Goal: Use online tool/utility: Utilize a website feature to perform a specific function

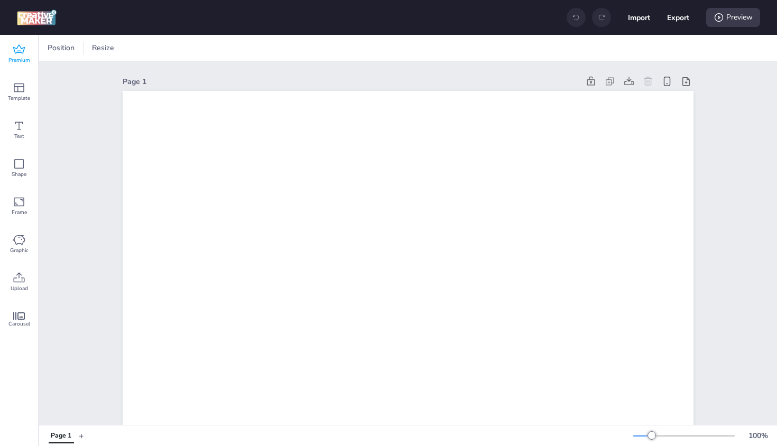
click at [23, 50] on icon at bounding box center [19, 49] width 13 height 13
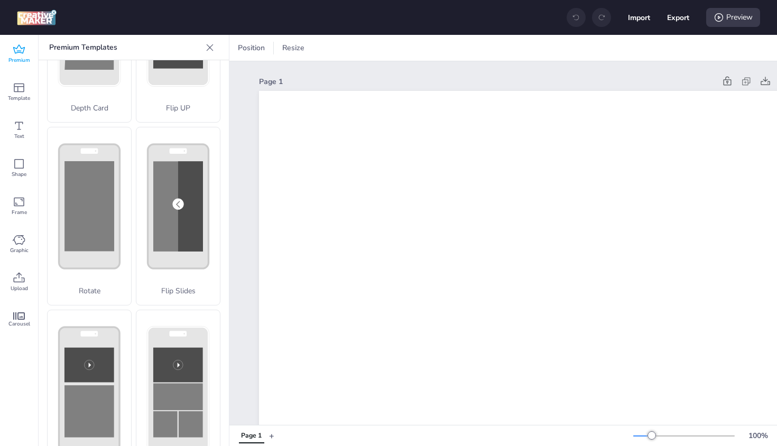
scroll to position [118, 0]
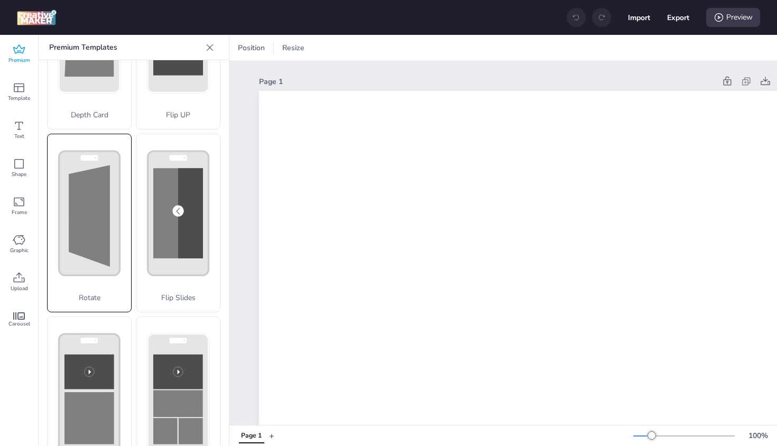
click at [94, 259] on polygon at bounding box center [89, 215] width 41 height 101
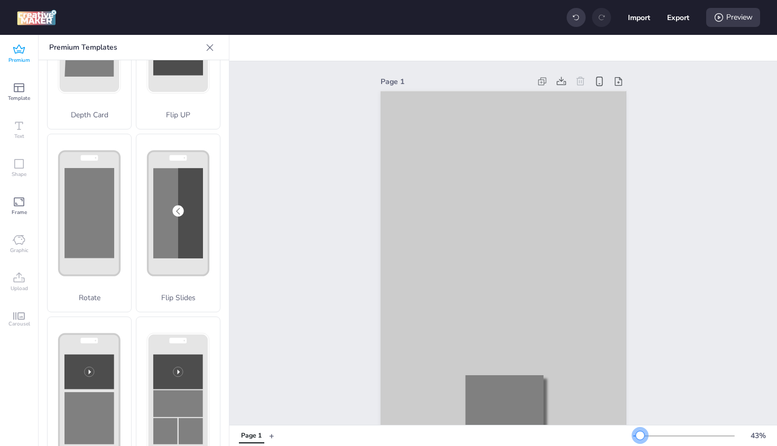
drag, startPoint x: 651, startPoint y: 437, endPoint x: 640, endPoint y: 441, distance: 11.7
click at [640, 441] on div "43 %" at bounding box center [702, 435] width 139 height 17
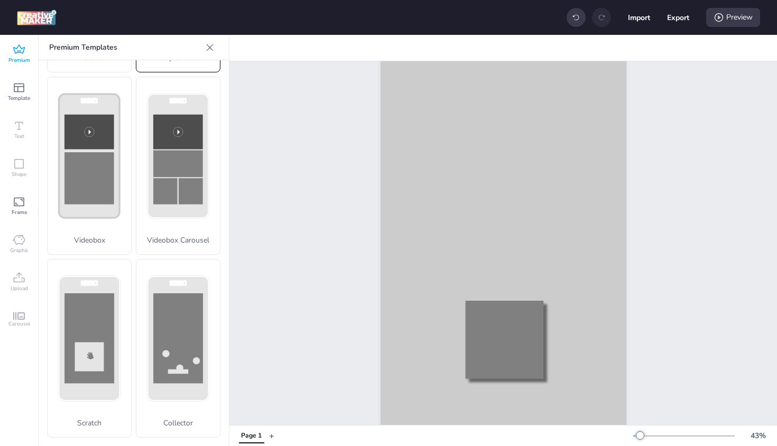
scroll to position [0, 0]
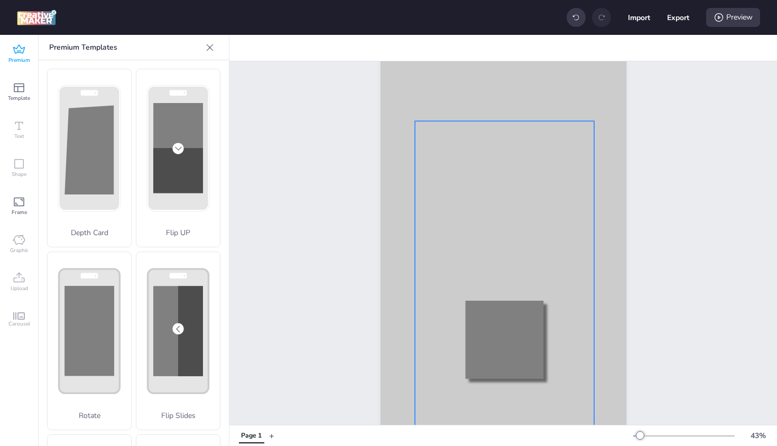
click at [417, 203] on div at bounding box center [504, 273] width 179 height 304
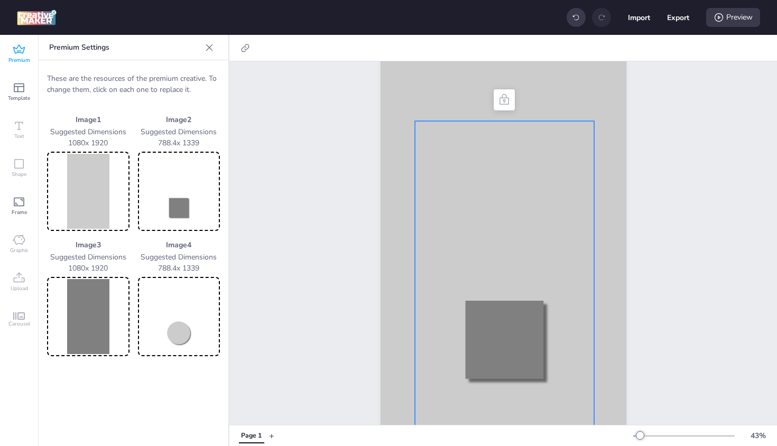
click at [92, 190] on img at bounding box center [88, 191] width 78 height 75
click at [85, 189] on img at bounding box center [88, 191] width 78 height 75
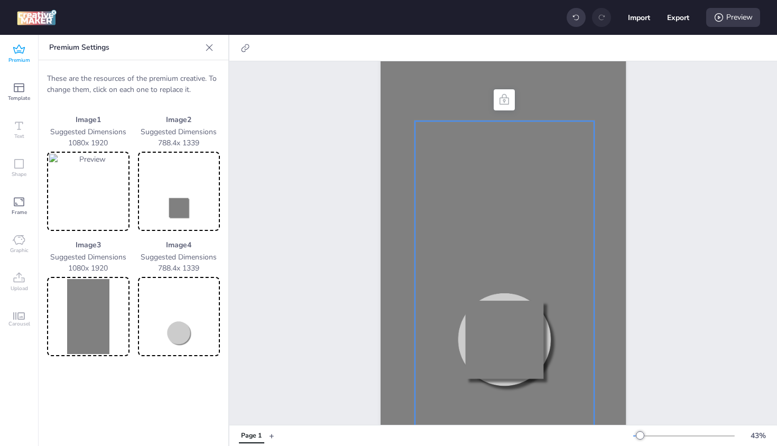
click at [87, 302] on img at bounding box center [88, 316] width 78 height 75
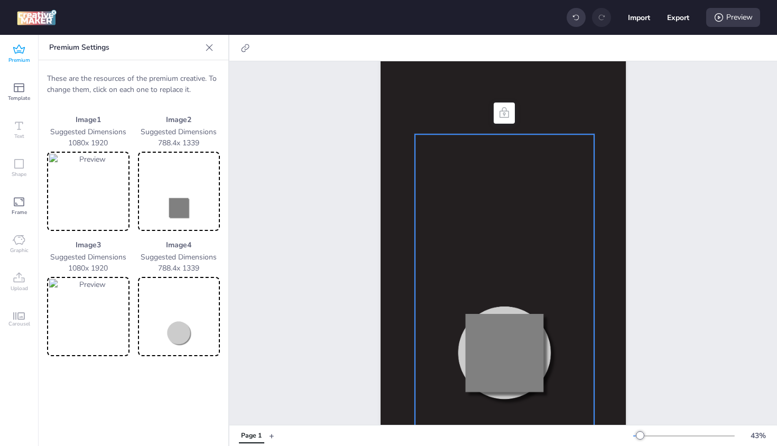
scroll to position [54, 0]
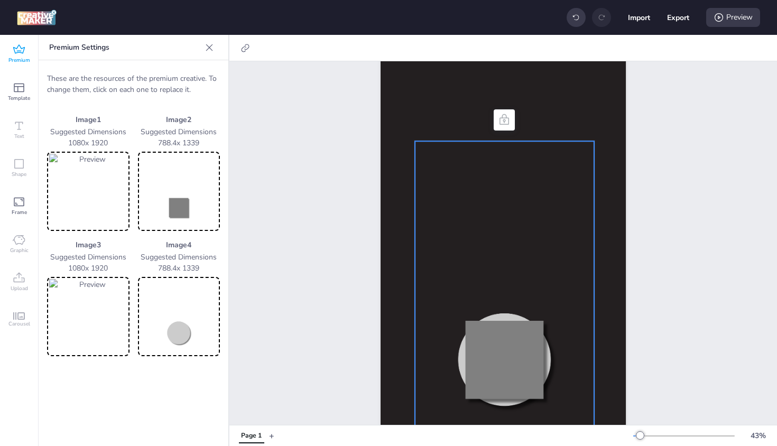
click at [180, 332] on img at bounding box center [179, 316] width 78 height 75
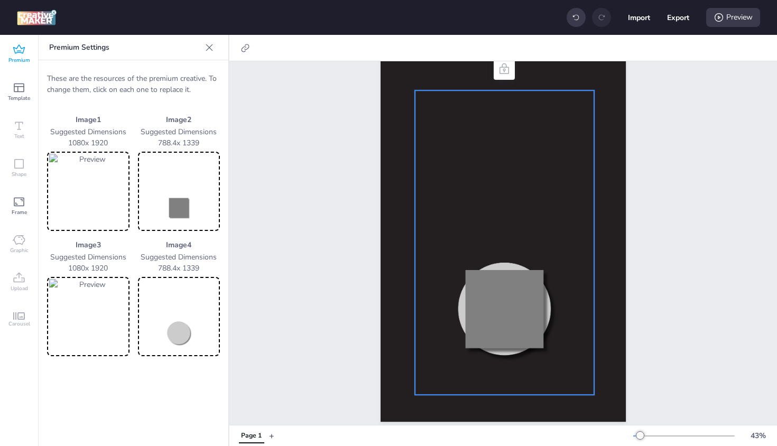
scroll to position [99, 0]
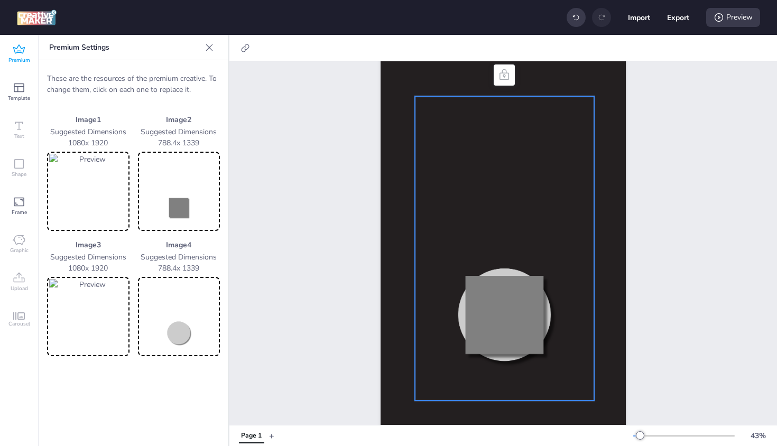
click at [184, 209] on img at bounding box center [179, 191] width 78 height 75
click at [734, 19] on div "Preview" at bounding box center [733, 17] width 54 height 19
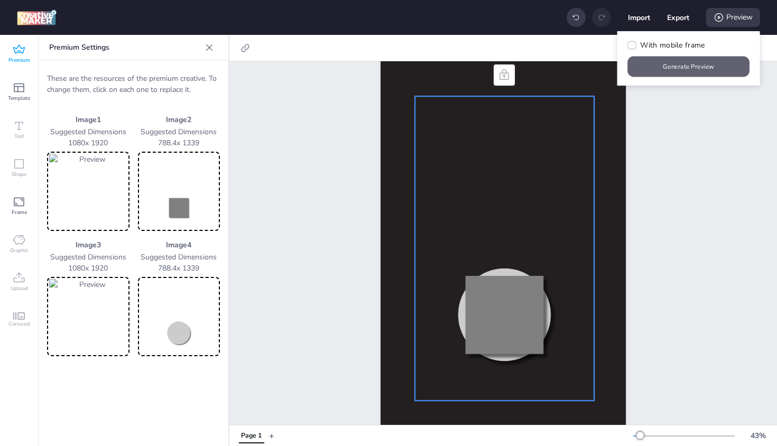
click at [704, 69] on button "Generate Preview" at bounding box center [689, 67] width 122 height 21
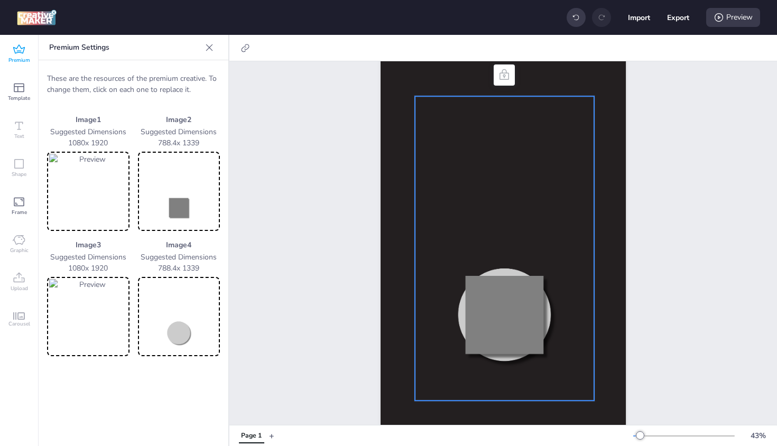
click at [170, 213] on img at bounding box center [179, 191] width 78 height 75
drag, startPoint x: 155, startPoint y: 144, endPoint x: 200, endPoint y: 143, distance: 44.4
click at [200, 143] on p "788.4 x 1339" at bounding box center [179, 142] width 82 height 11
click at [156, 140] on p "788.4 x 1339" at bounding box center [179, 142] width 82 height 11
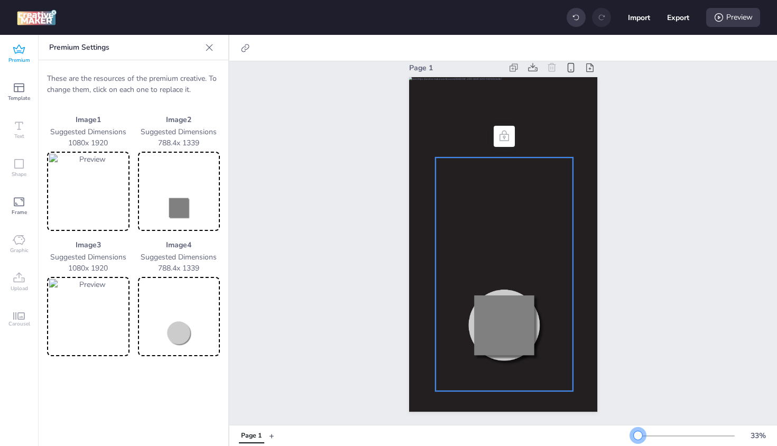
scroll to position [0, 0]
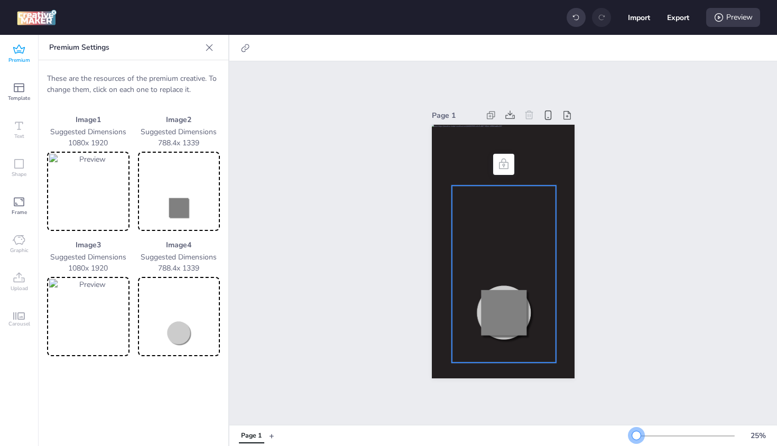
click at [636, 437] on div at bounding box center [636, 435] width 8 height 8
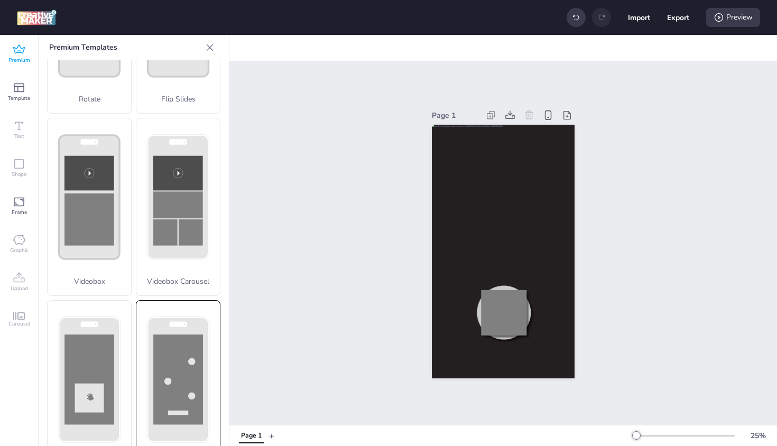
scroll to position [328, 0]
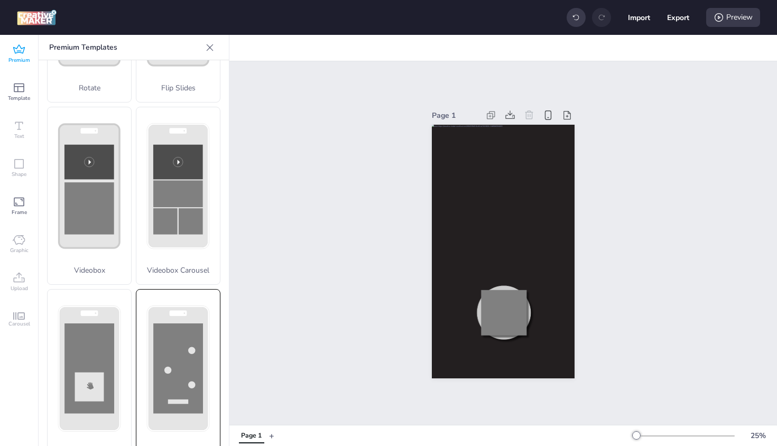
click at [161, 331] on rect at bounding box center [178, 368] width 50 height 90
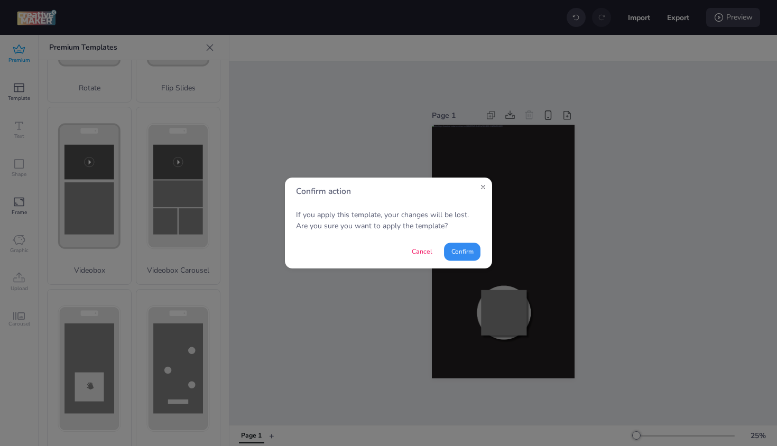
click at [470, 256] on button "Confirm" at bounding box center [462, 251] width 36 height 18
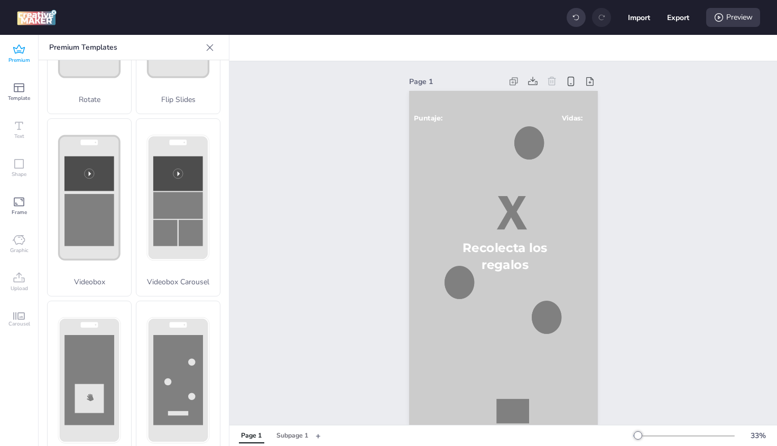
scroll to position [313, 0]
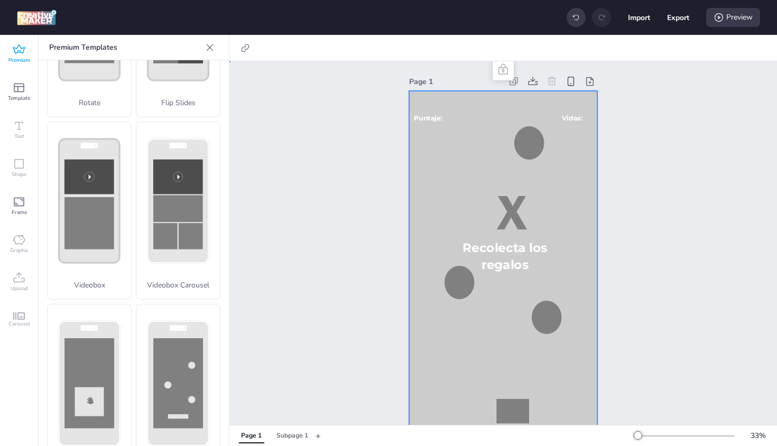
click at [473, 181] on div at bounding box center [503, 258] width 188 height 335
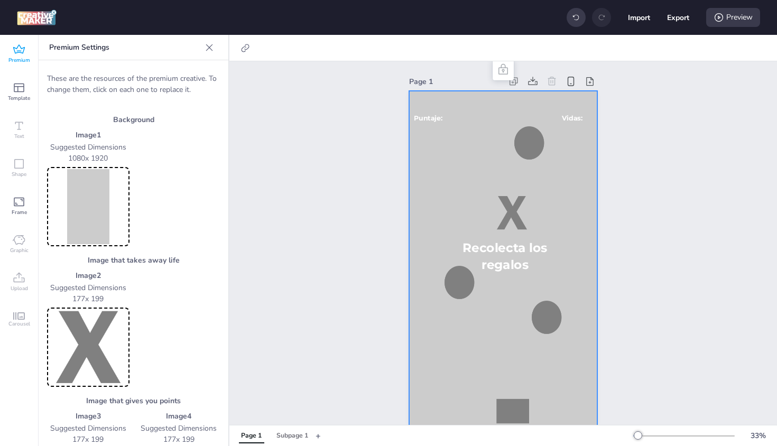
click at [86, 199] on img at bounding box center [88, 206] width 78 height 75
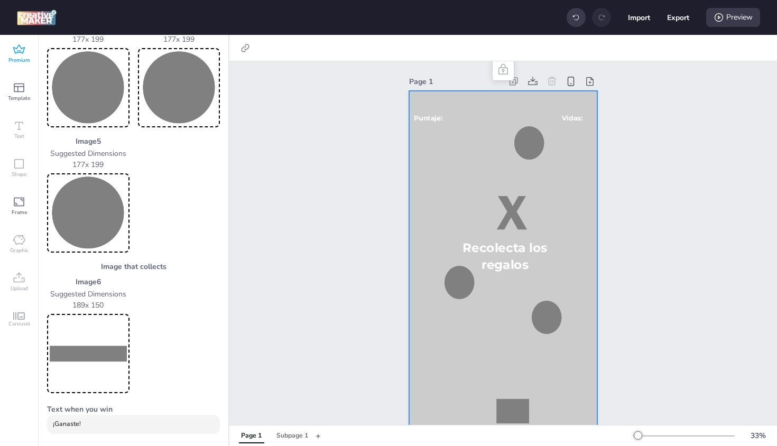
scroll to position [404, 0]
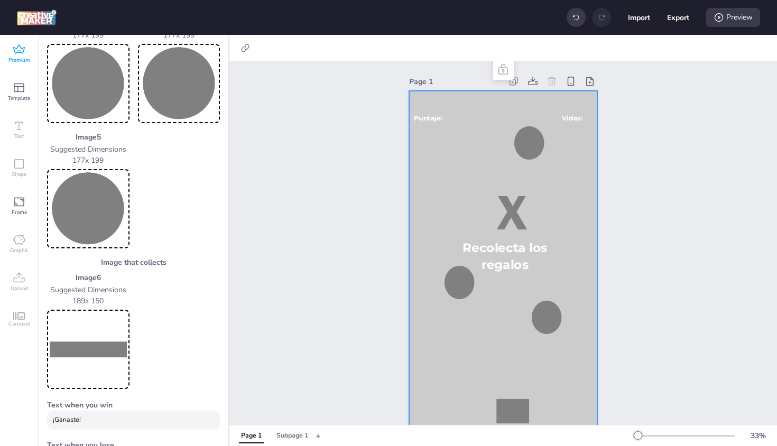
click at [82, 345] on img at bounding box center [88, 349] width 78 height 75
